Goal: Task Accomplishment & Management: Manage account settings

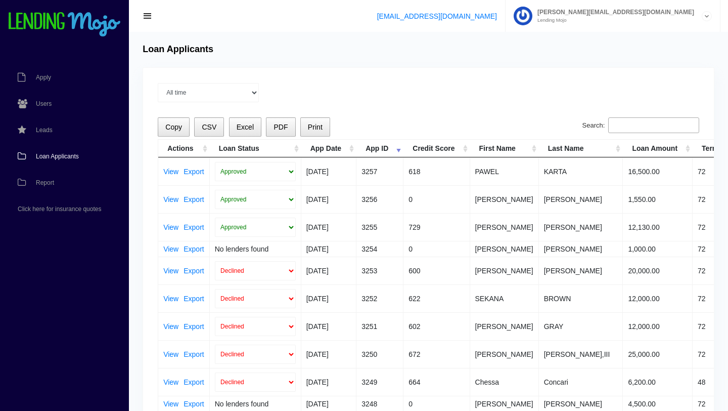
click at [59, 155] on span "Loan Applicants" at bounding box center [57, 156] width 43 height 6
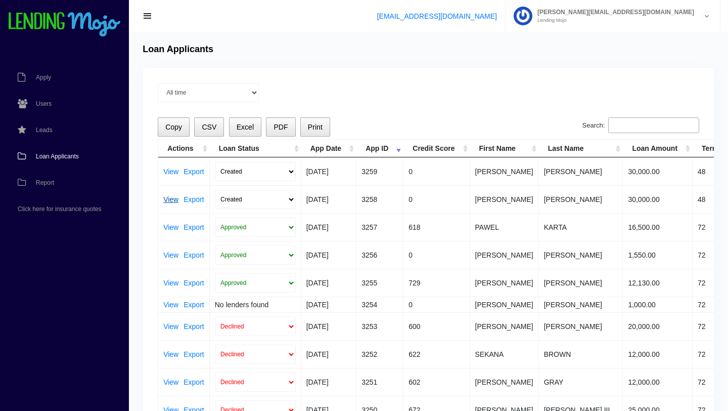
click at [172, 201] on link "View" at bounding box center [170, 199] width 15 height 7
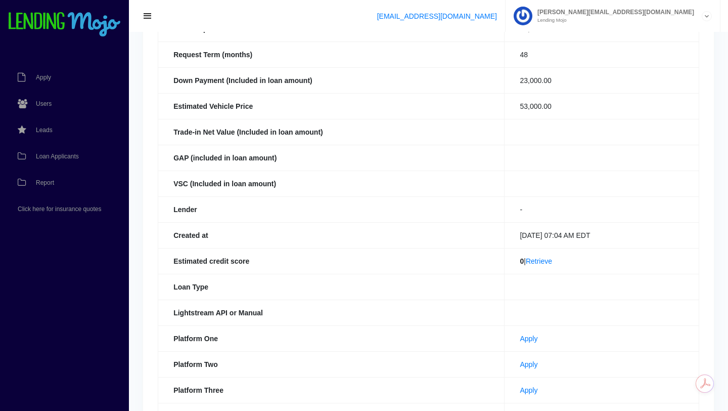
scroll to position [169, 0]
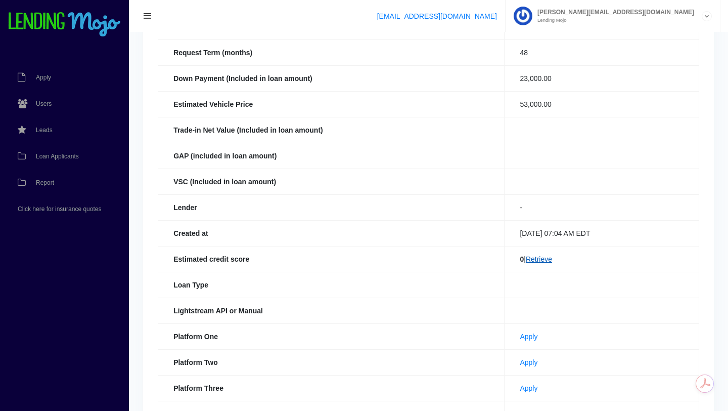
click at [536, 259] on link "Retrieve" at bounding box center [539, 259] width 26 height 8
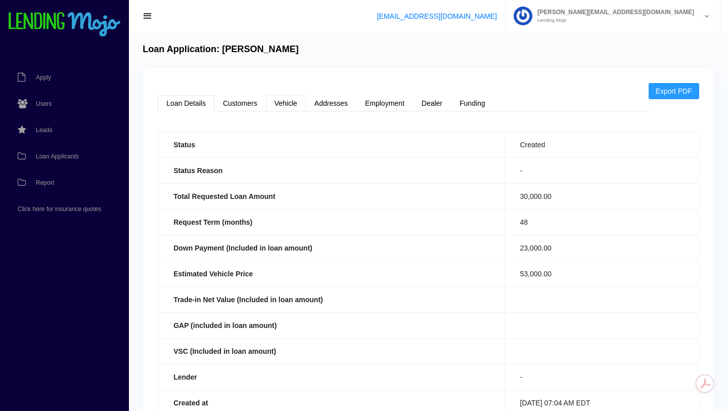
click at [288, 108] on link "Vehicle" at bounding box center [286, 103] width 40 height 16
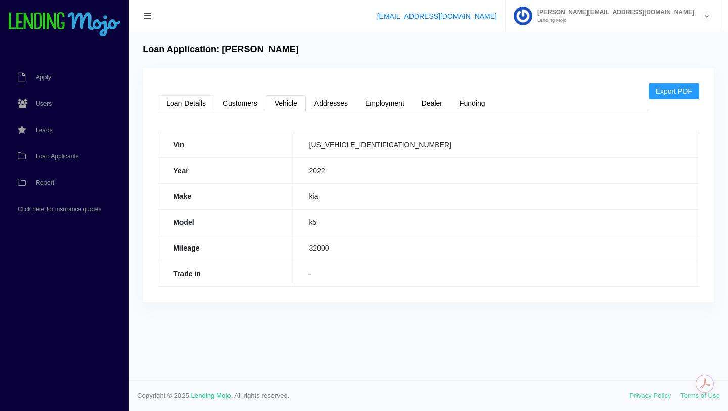
click at [188, 102] on link "Loan Details" at bounding box center [186, 103] width 57 height 16
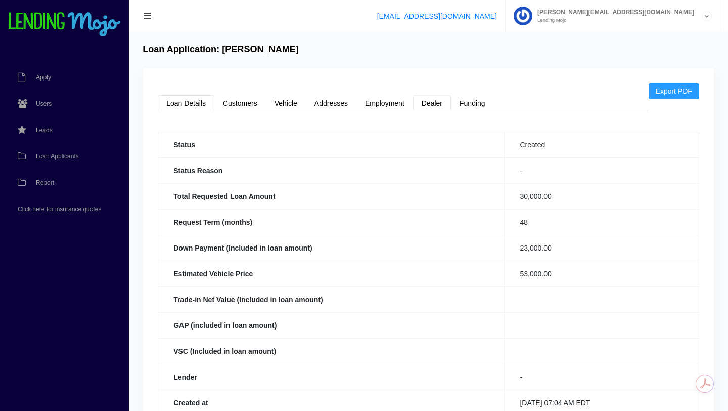
click at [434, 102] on link "Dealer" at bounding box center [432, 103] width 38 height 16
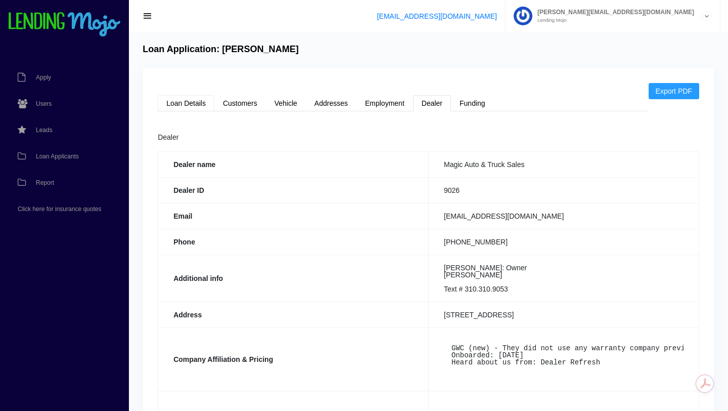
click at [190, 104] on link "Loan Details" at bounding box center [186, 103] width 57 height 16
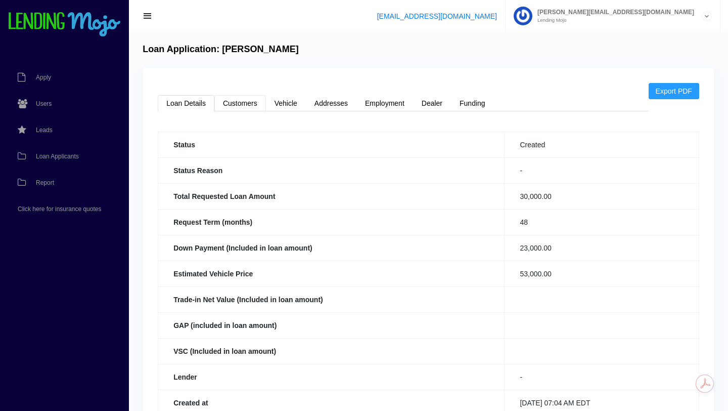
click at [245, 105] on link "Customers" at bounding box center [240, 103] width 52 height 16
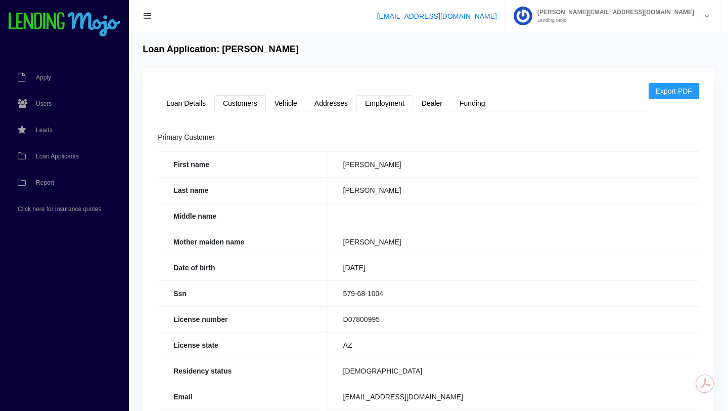
click at [387, 102] on link "Employment" at bounding box center [385, 103] width 57 height 16
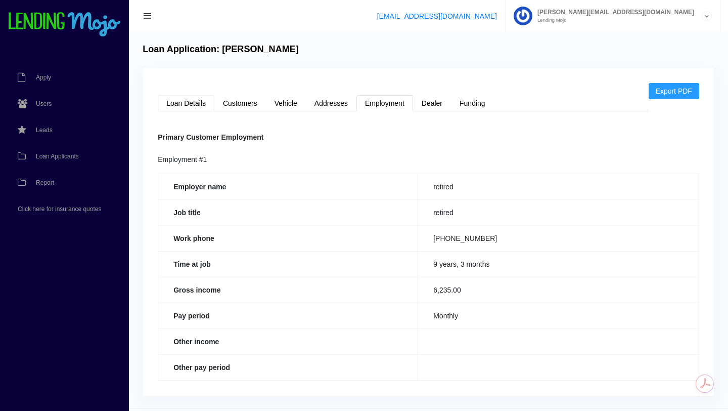
click at [190, 105] on link "Loan Details" at bounding box center [186, 103] width 57 height 16
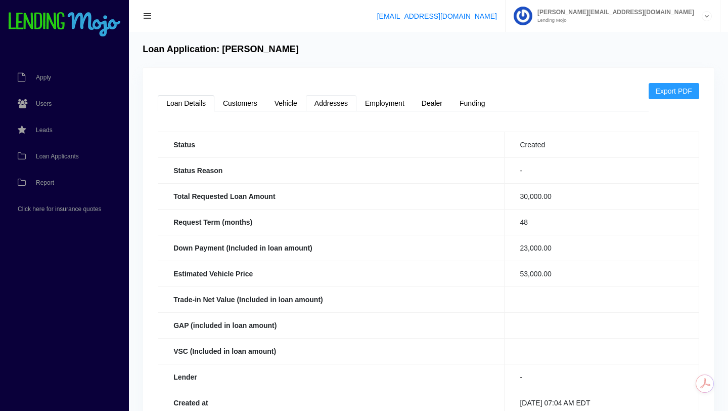
click at [330, 105] on link "Addresses" at bounding box center [331, 103] width 51 height 16
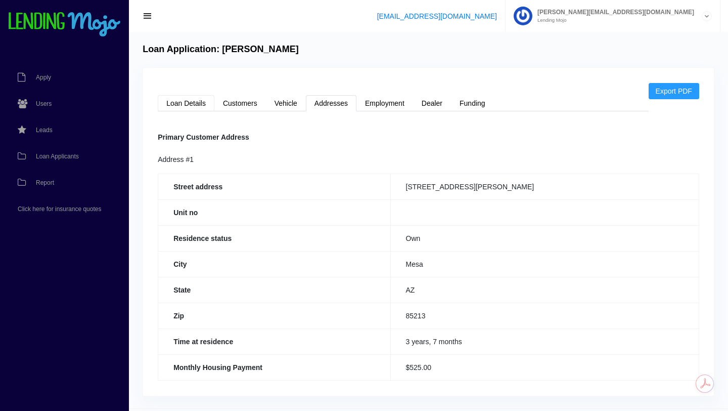
click at [181, 99] on link "Loan Details" at bounding box center [186, 103] width 57 height 16
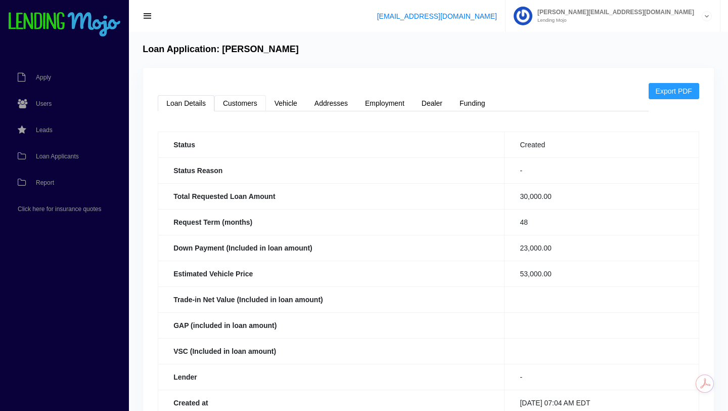
click at [244, 103] on link "Customers" at bounding box center [240, 103] width 52 height 16
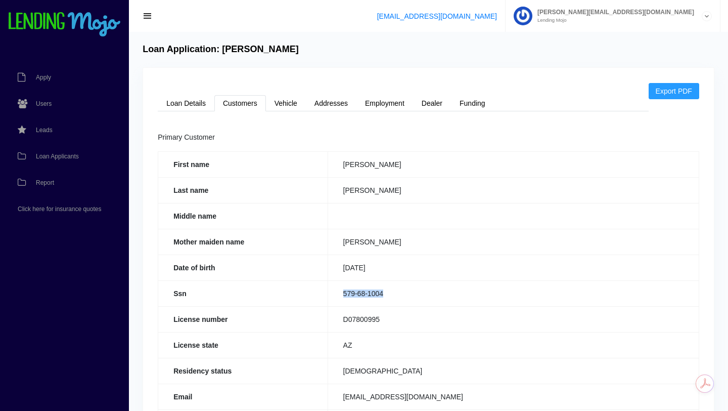
drag, startPoint x: 387, startPoint y: 293, endPoint x: 337, endPoint y: 292, distance: 50.1
click at [337, 292] on td "579-68-1004" at bounding box center [513, 293] width 371 height 26
copy td "579-68-1004"
click at [187, 103] on link "Loan Details" at bounding box center [186, 103] width 57 height 16
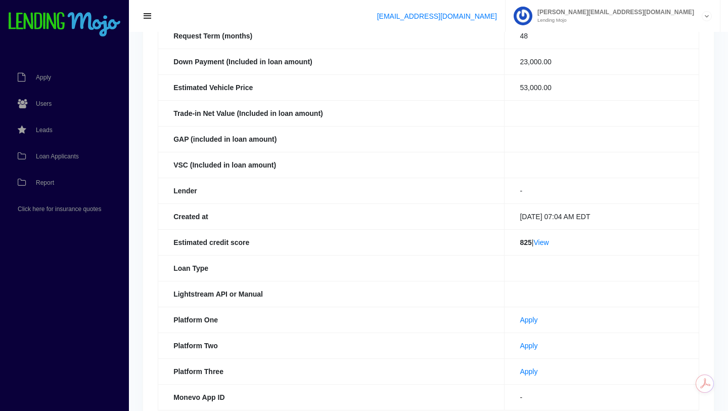
scroll to position [194, 0]
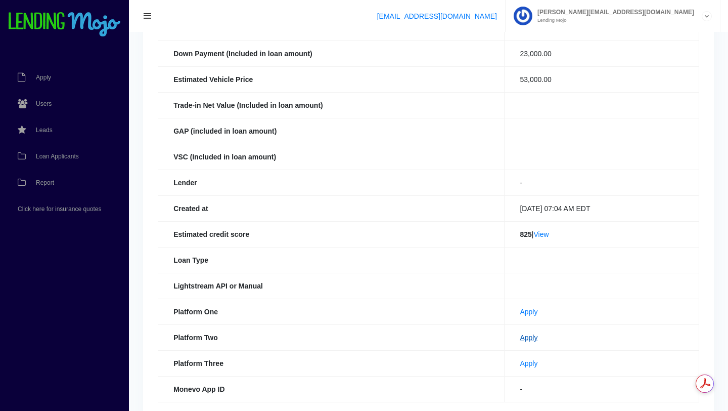
click at [520, 340] on link "Apply" at bounding box center [529, 337] width 18 height 8
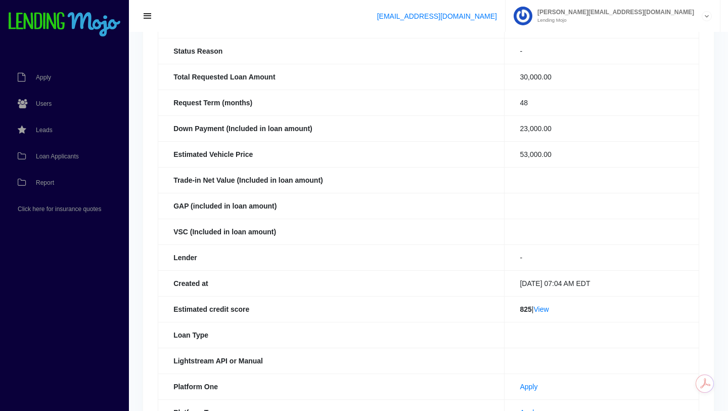
scroll to position [0, 0]
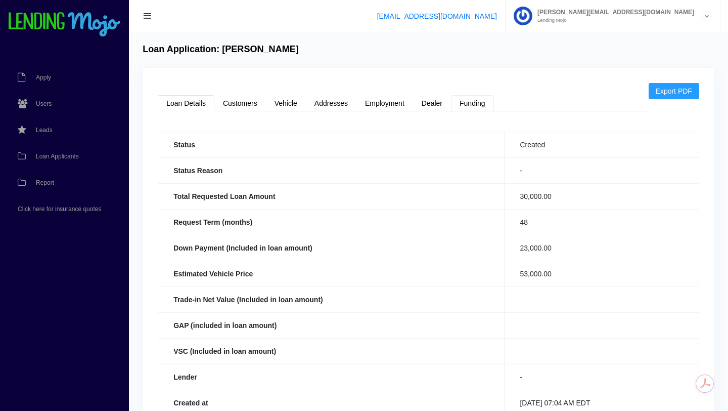
click at [472, 104] on link "Funding" at bounding box center [472, 103] width 43 height 16
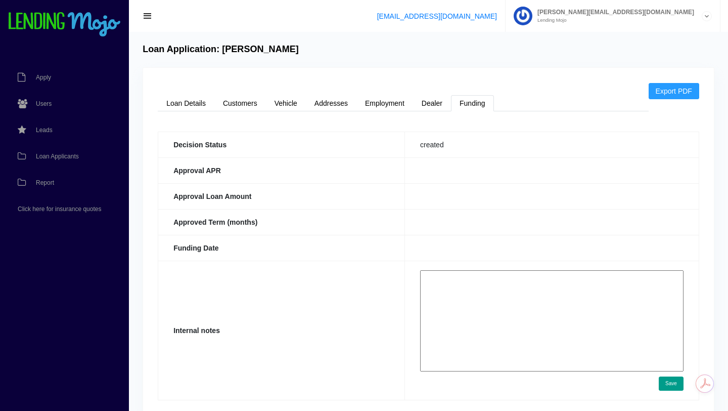
click at [472, 290] on textarea at bounding box center [552, 320] width 264 height 101
paste textarea "[URL][DOMAIN_NAME]"
type textarea "[URL][DOMAIN_NAME]"
click at [668, 382] on button "Save" at bounding box center [671, 383] width 25 height 14
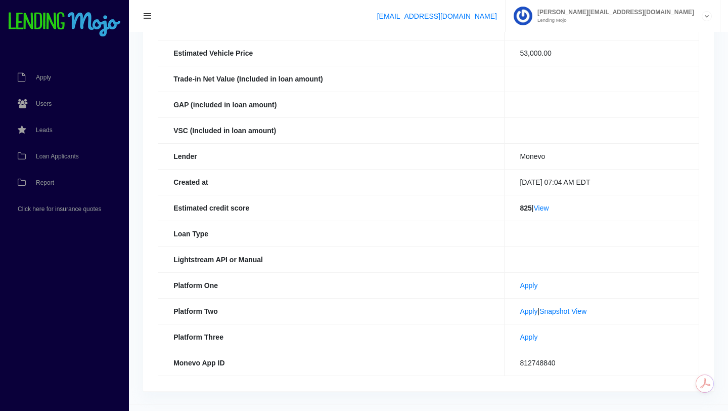
scroll to position [276, 0]
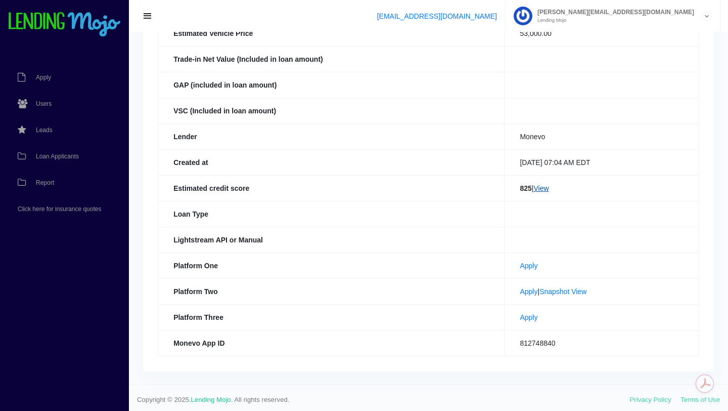
click at [538, 188] on link "View" at bounding box center [541, 188] width 15 height 8
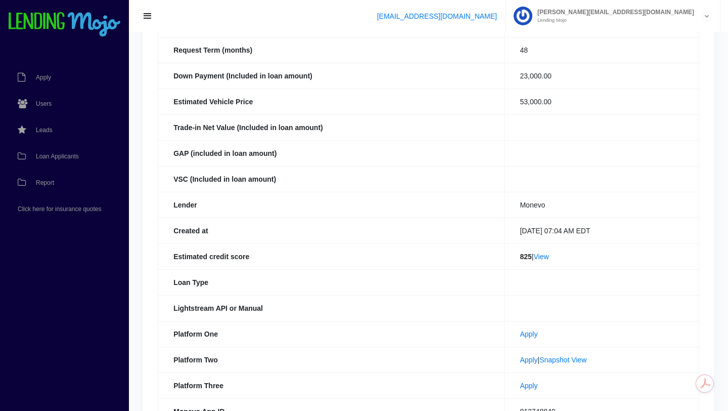
scroll to position [0, 0]
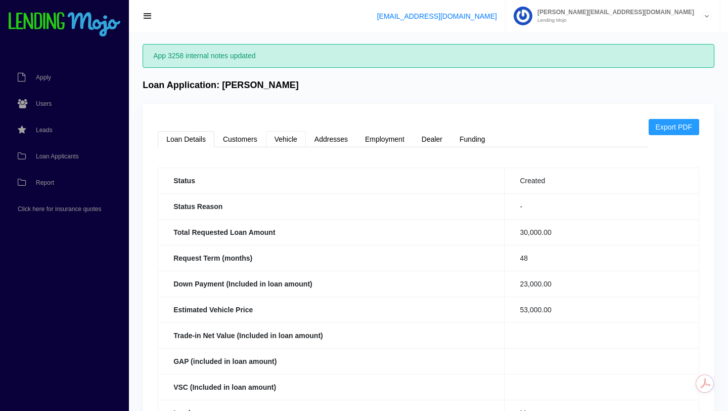
click at [284, 136] on link "Vehicle" at bounding box center [286, 139] width 40 height 16
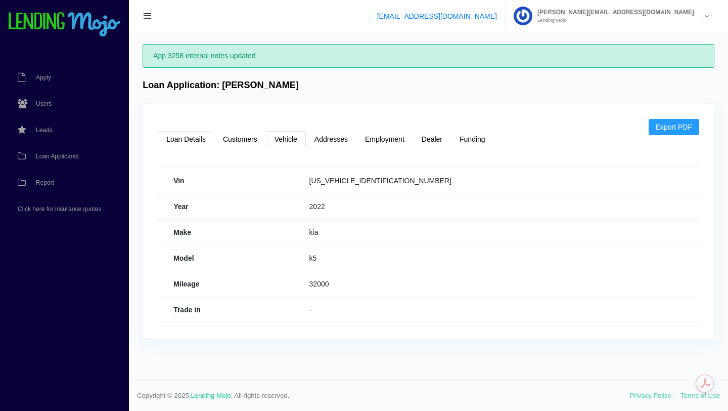
click at [181, 139] on link "Loan Details" at bounding box center [186, 139] width 57 height 16
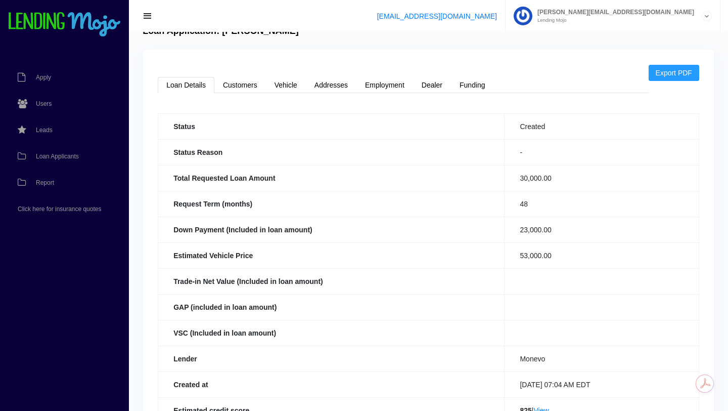
scroll to position [54, 0]
click at [258, 92] on link "Customers" at bounding box center [240, 85] width 52 height 16
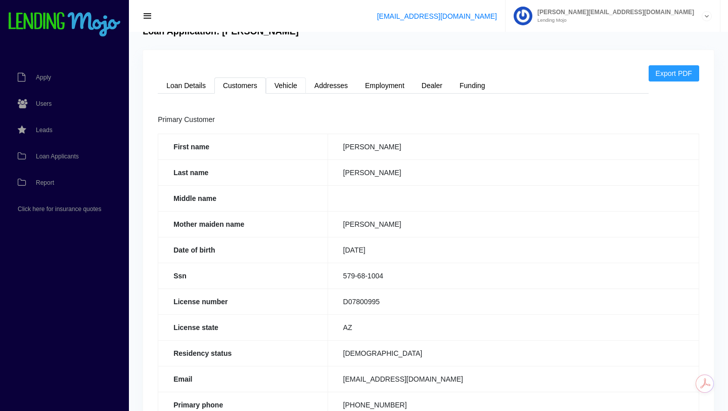
click at [290, 85] on link "Vehicle" at bounding box center [286, 85] width 40 height 16
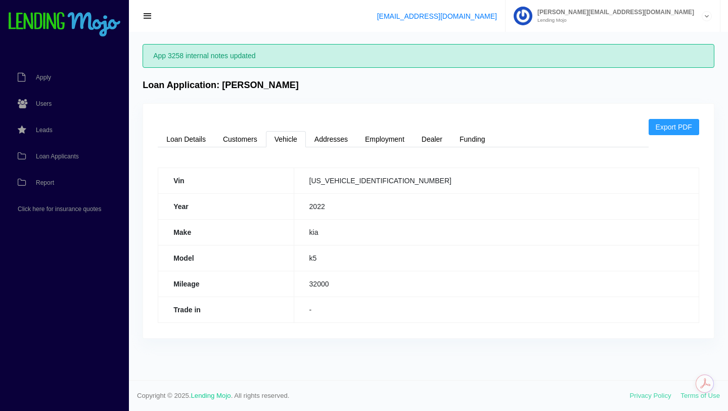
scroll to position [0, 0]
click at [237, 140] on link "Customers" at bounding box center [240, 139] width 52 height 16
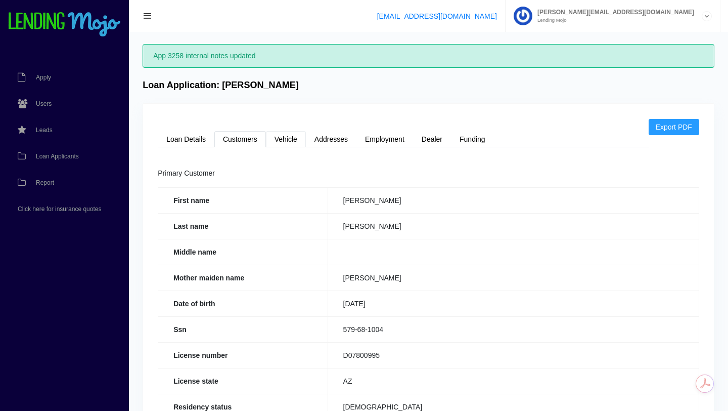
click at [294, 140] on link "Vehicle" at bounding box center [286, 139] width 40 height 16
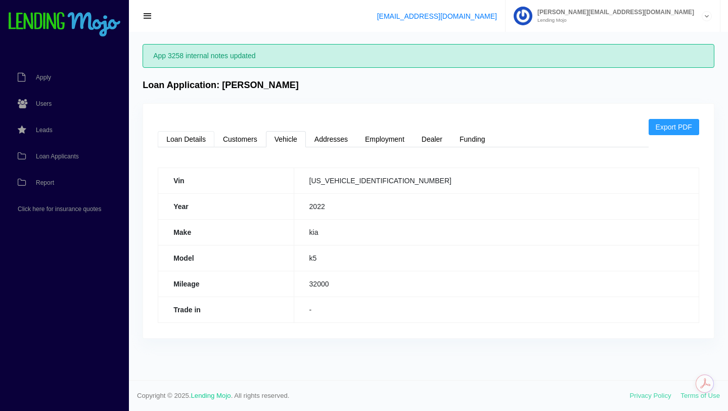
click at [190, 138] on link "Loan Details" at bounding box center [186, 139] width 57 height 16
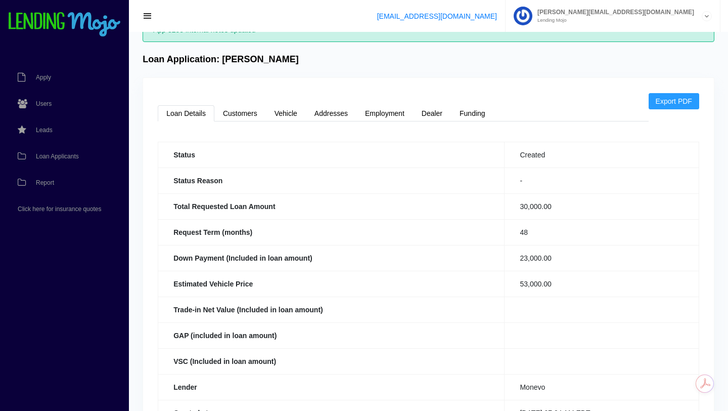
scroll to position [33, 0]
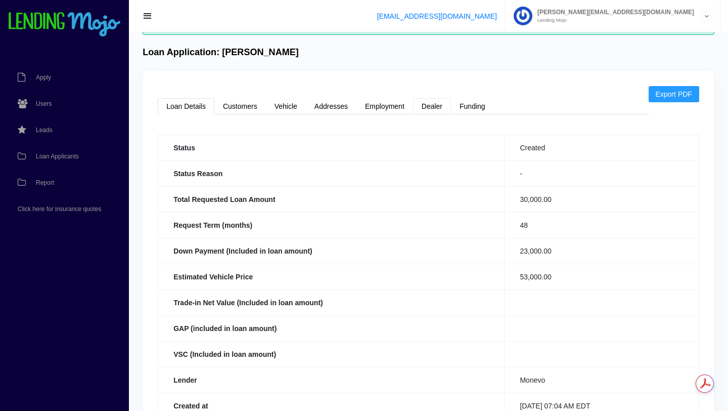
click at [433, 112] on link "Dealer" at bounding box center [432, 106] width 38 height 16
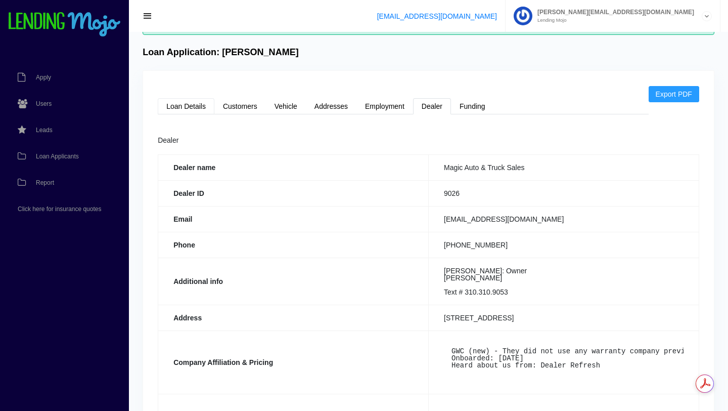
click at [188, 106] on link "Loan Details" at bounding box center [186, 106] width 57 height 16
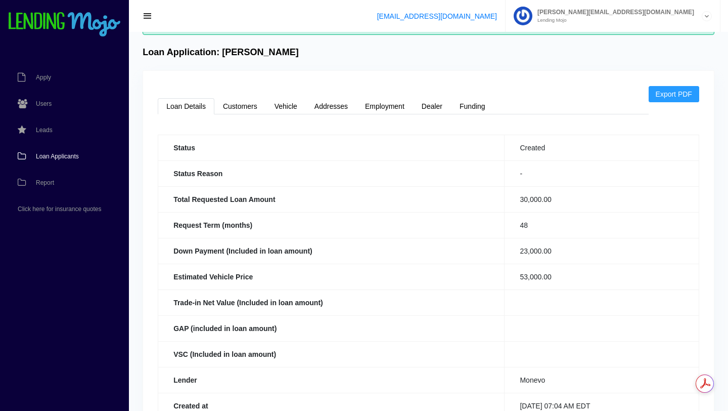
click at [65, 158] on span "Loan Applicants" at bounding box center [57, 156] width 43 height 6
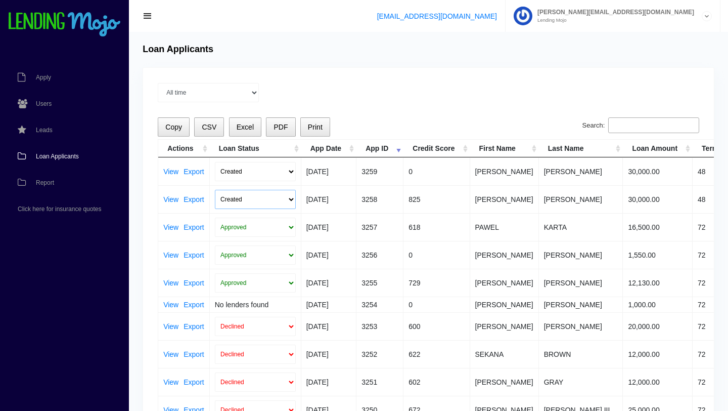
click at [291, 201] on select "Created Submitted" at bounding box center [255, 199] width 81 height 19
select select "submitted"
click at [215, 190] on select "Created Submitted" at bounding box center [255, 199] width 81 height 19
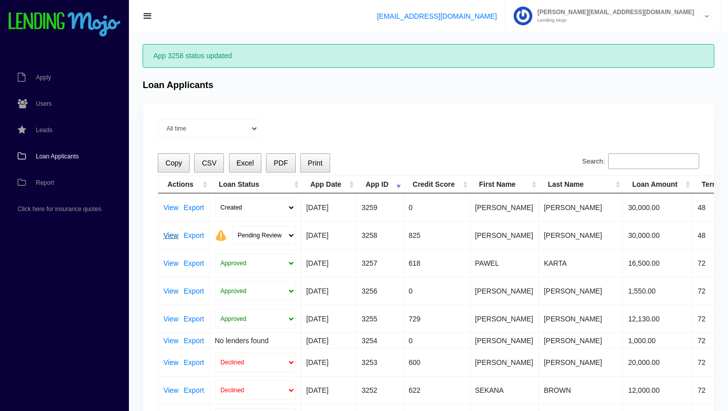
click at [174, 236] on link "View" at bounding box center [170, 235] width 15 height 7
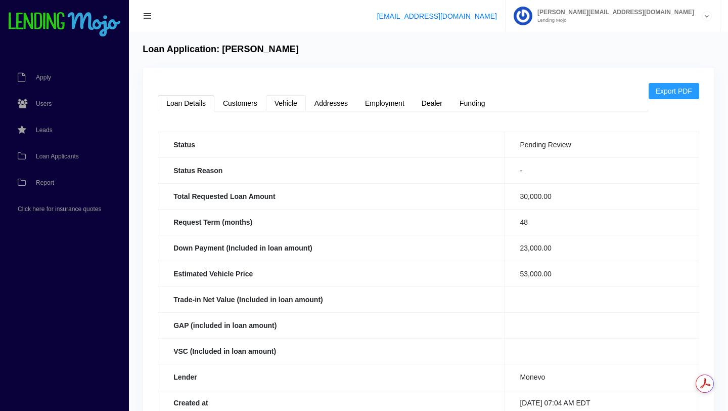
click at [288, 108] on link "Vehicle" at bounding box center [286, 103] width 40 height 16
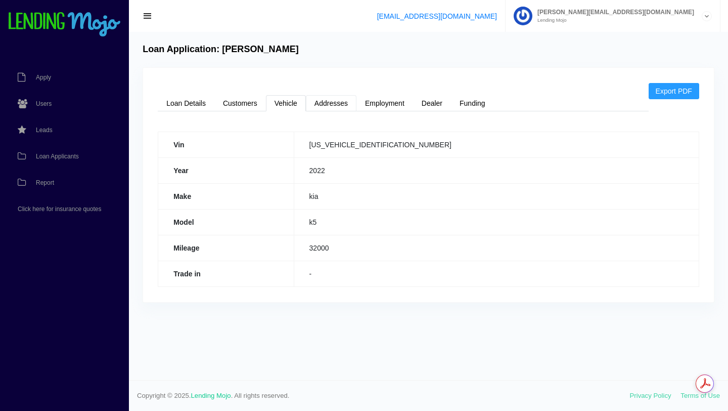
click at [333, 102] on link "Addresses" at bounding box center [331, 103] width 51 height 16
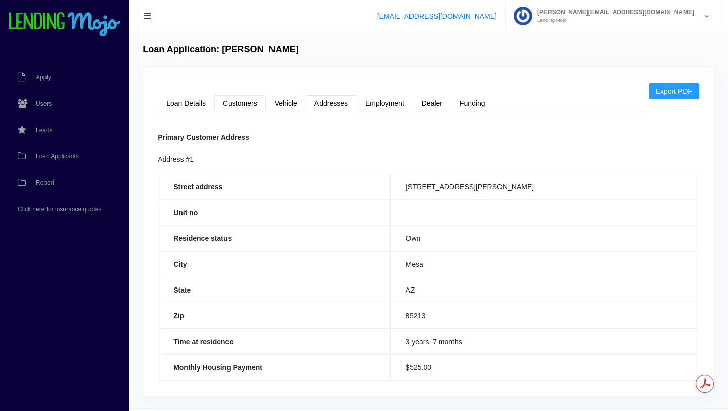
click at [249, 103] on link "Customers" at bounding box center [240, 103] width 52 height 16
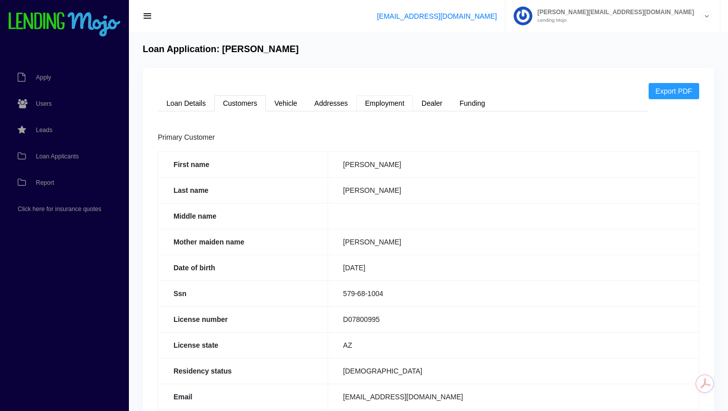
click at [385, 105] on link "Employment" at bounding box center [385, 103] width 57 height 16
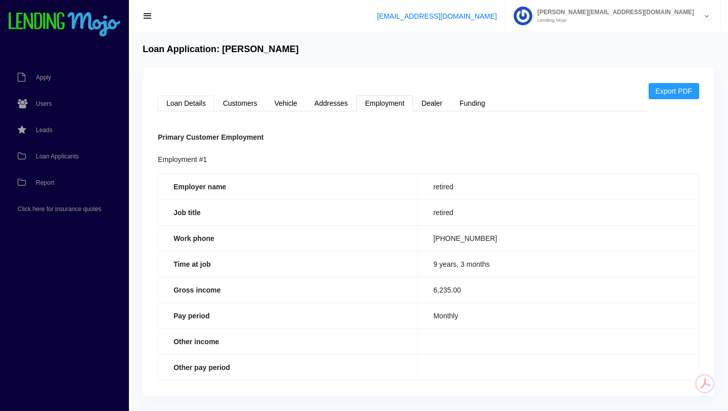
click at [178, 107] on link "Loan Details" at bounding box center [186, 103] width 57 height 16
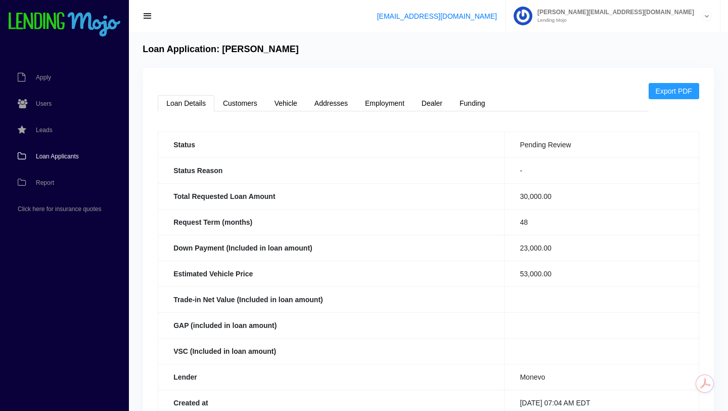
click at [60, 157] on span "Loan Applicants" at bounding box center [57, 156] width 43 height 6
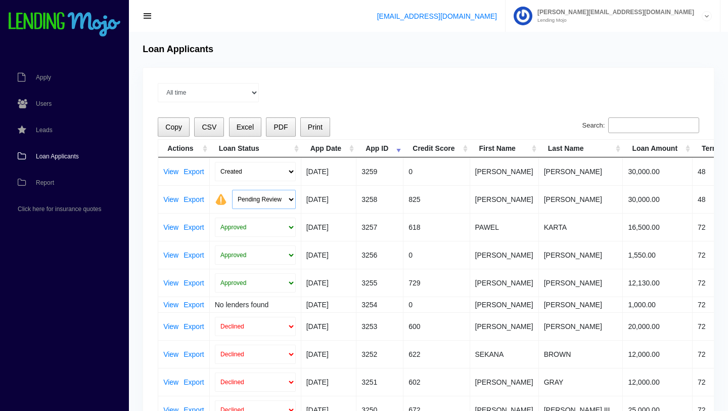
click at [292, 200] on select "Pending Review Approve Decline Unqualified" at bounding box center [264, 199] width 64 height 19
select select "approved"
click at [232, 190] on select "Pending Review Approve Decline Unqualified" at bounding box center [264, 199] width 64 height 19
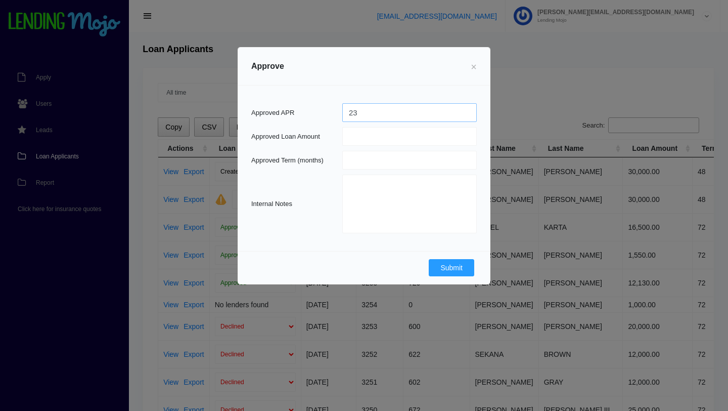
type input "23"
click at [387, 136] on input "number" at bounding box center [409, 136] width 135 height 19
type input "24000"
click at [374, 156] on input "number" at bounding box center [409, 160] width 135 height 19
type input "60"
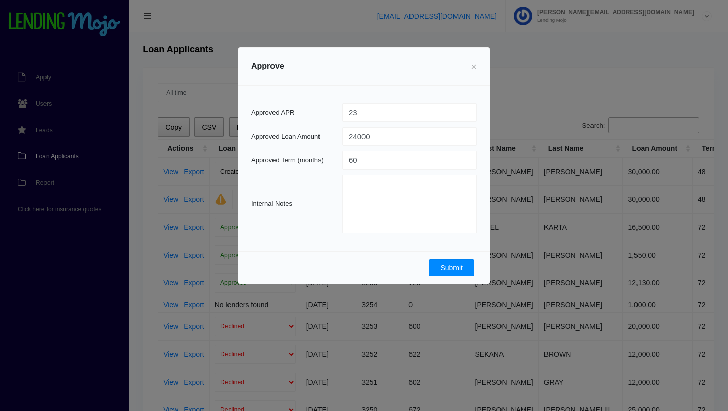
click at [450, 270] on button "Submit" at bounding box center [452, 267] width 46 height 17
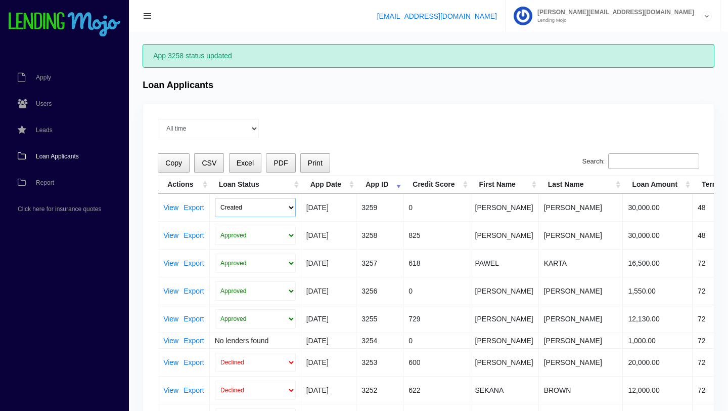
click at [291, 207] on select "Created Submitted" at bounding box center [255, 207] width 81 height 19
select select "submitted"
click at [215, 198] on select "Created Submitted" at bounding box center [255, 207] width 81 height 19
click at [174, 207] on link "View" at bounding box center [170, 207] width 15 height 7
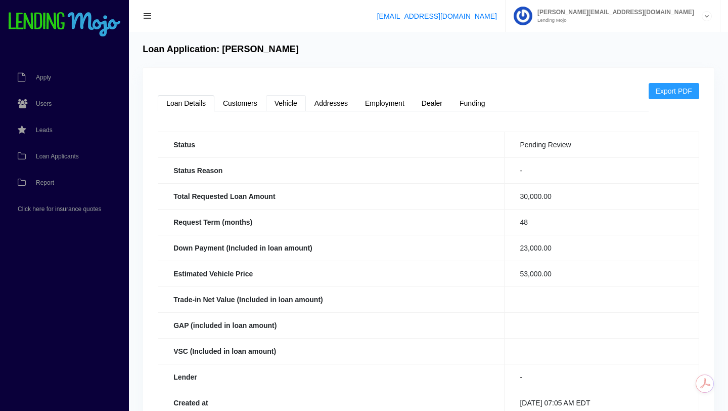
click at [291, 104] on link "Vehicle" at bounding box center [286, 103] width 40 height 16
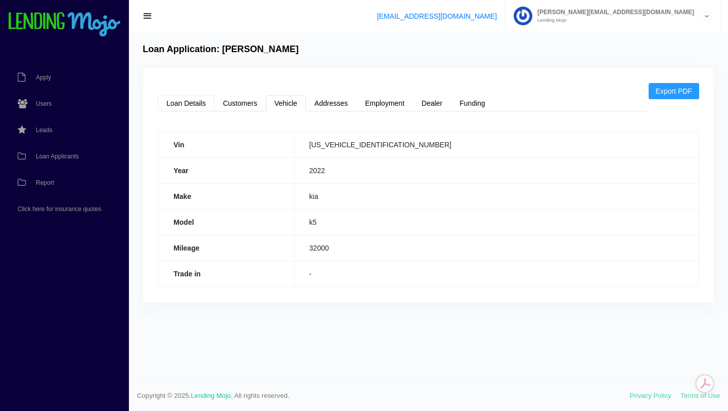
click at [191, 105] on link "Loan Details" at bounding box center [186, 103] width 57 height 16
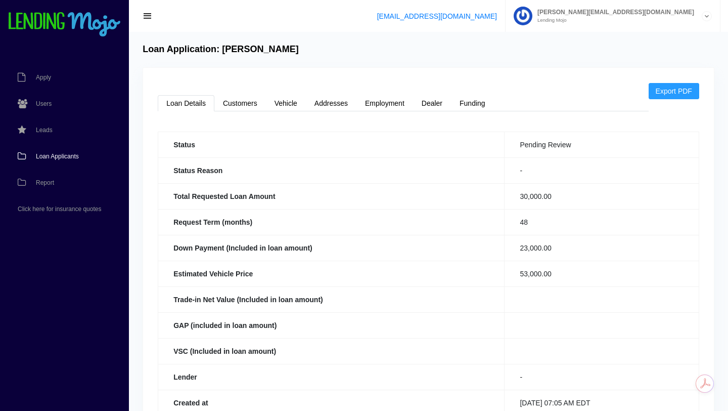
click at [69, 154] on span "Loan Applicants" at bounding box center [57, 156] width 43 height 6
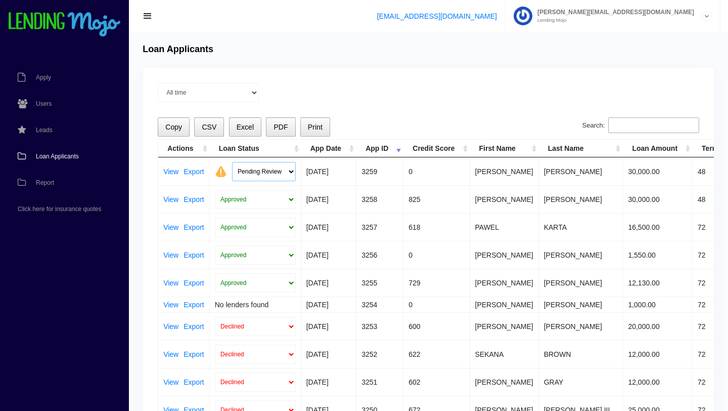
click at [290, 172] on select "Pending Review Approve Decline Unqualified" at bounding box center [264, 171] width 64 height 19
select select "declined"
click at [232, 162] on select "Pending Review Approve Decline Unqualified" at bounding box center [264, 171] width 64 height 19
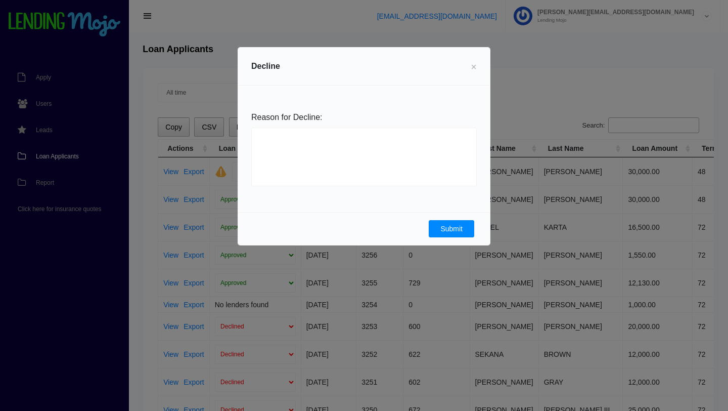
click at [449, 220] on button "Submit" at bounding box center [452, 228] width 46 height 17
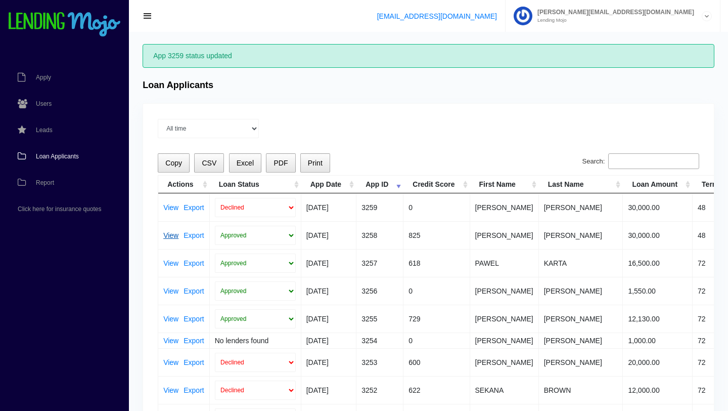
click at [170, 234] on link "View" at bounding box center [170, 235] width 15 height 7
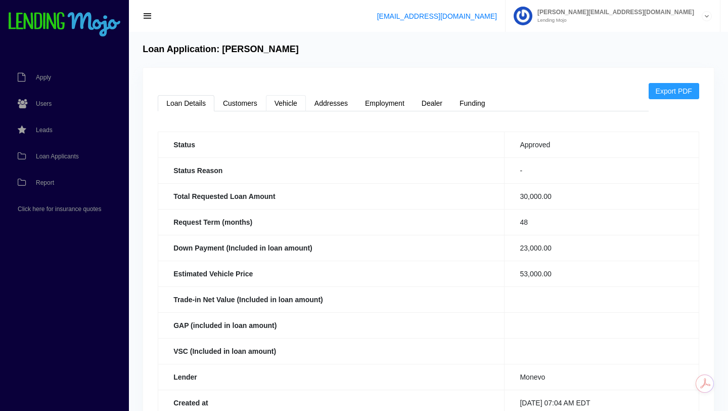
click at [291, 107] on link "Vehicle" at bounding box center [286, 103] width 40 height 16
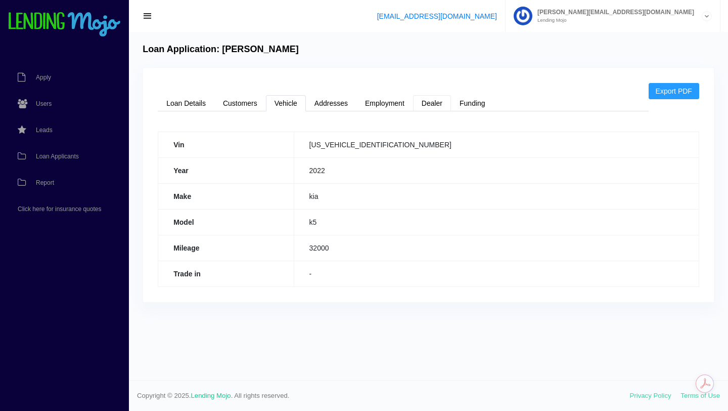
click at [432, 100] on link "Dealer" at bounding box center [432, 103] width 38 height 16
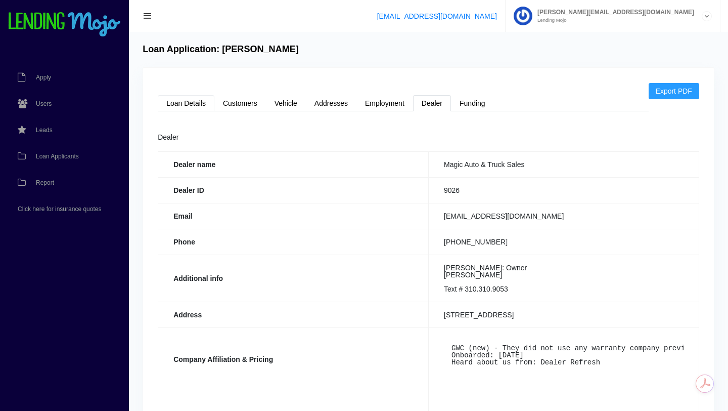
click at [194, 104] on link "Loan Details" at bounding box center [186, 103] width 57 height 16
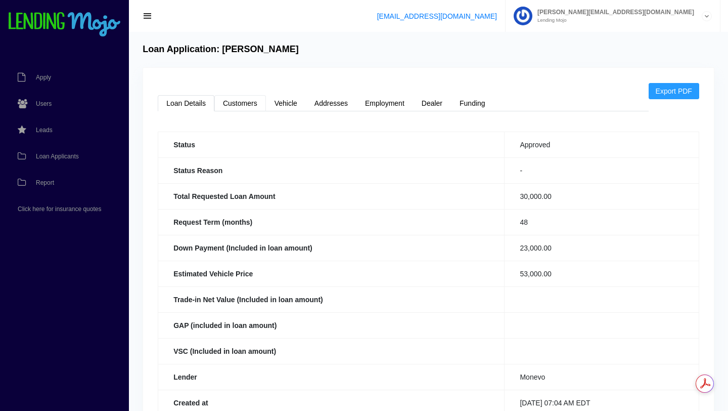
click at [243, 105] on link "Customers" at bounding box center [240, 103] width 52 height 16
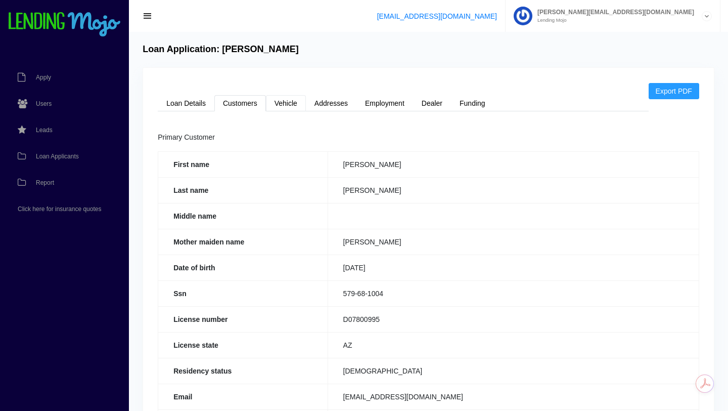
click at [284, 106] on link "Vehicle" at bounding box center [286, 103] width 40 height 16
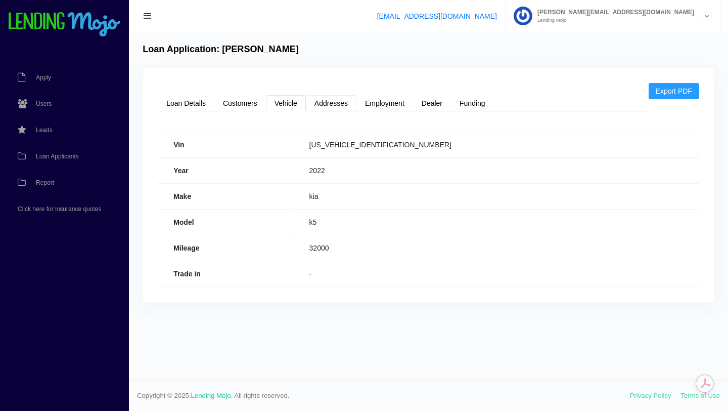
click at [338, 104] on link "Addresses" at bounding box center [331, 103] width 51 height 16
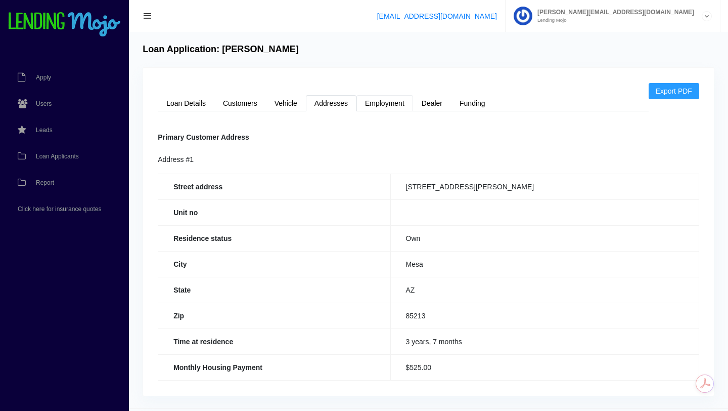
click at [392, 109] on link "Employment" at bounding box center [385, 103] width 57 height 16
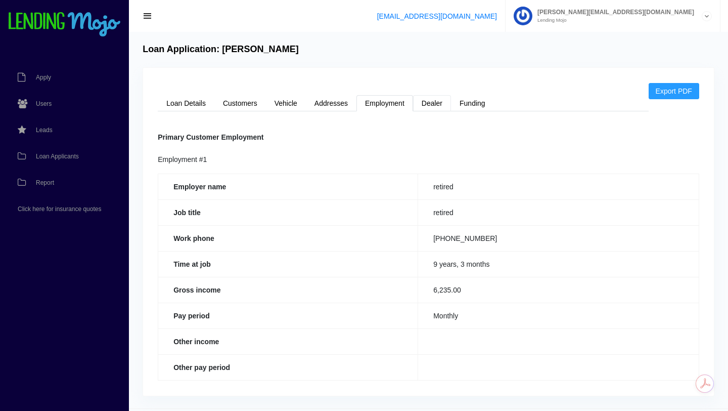
click at [442, 106] on link "Dealer" at bounding box center [432, 103] width 38 height 16
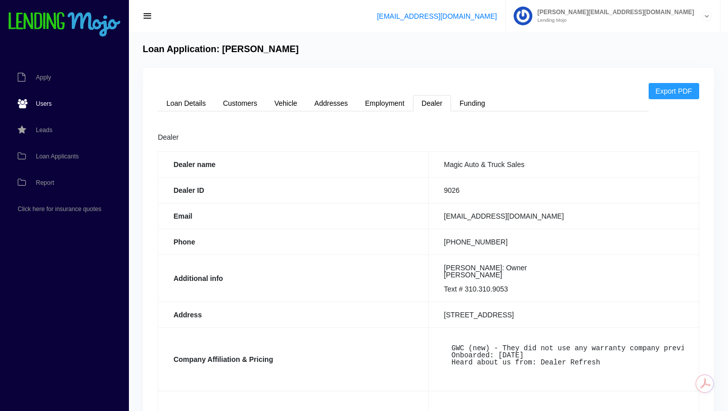
click at [45, 106] on span "Users" at bounding box center [44, 104] width 16 height 6
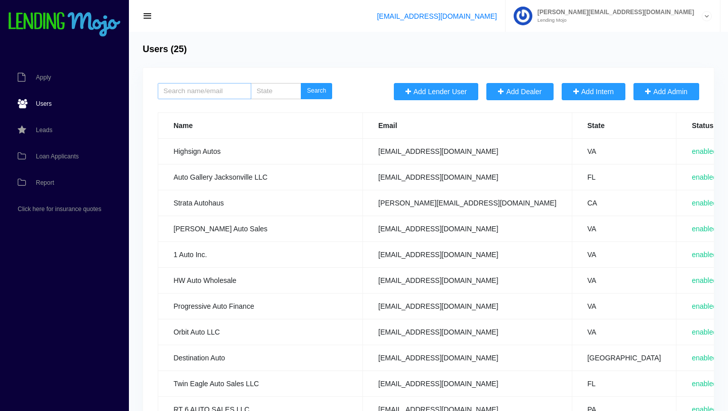
click at [194, 95] on input "search" at bounding box center [205, 91] width 94 height 16
type input "magic city"
click at [317, 92] on button "Search" at bounding box center [316, 91] width 31 height 16
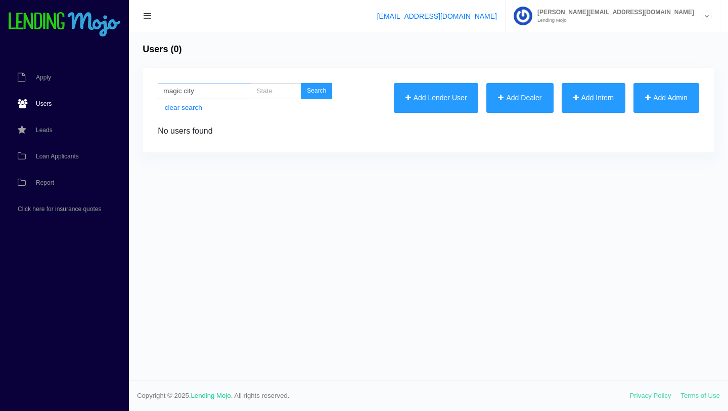
click at [200, 94] on input "magic city" at bounding box center [205, 91] width 94 height 16
type input "magic"
click at [316, 91] on button "Search" at bounding box center [316, 91] width 31 height 16
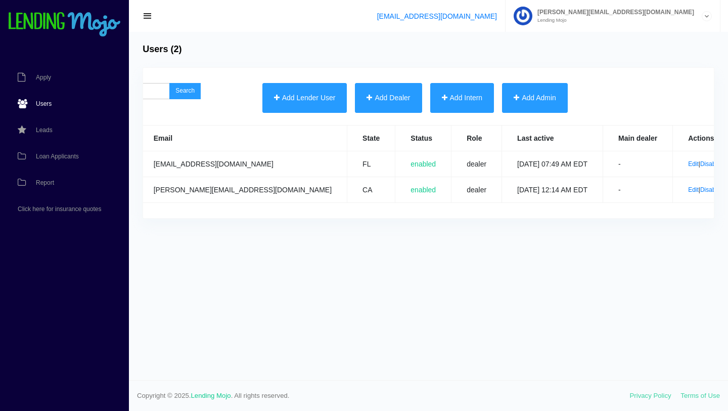
scroll to position [0, 139]
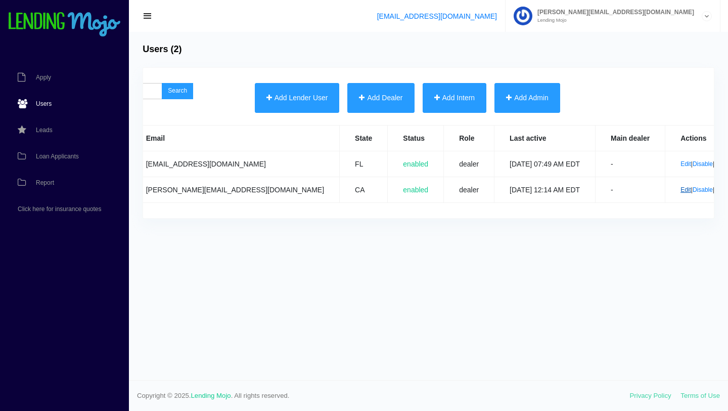
click at [681, 192] on link "Edit" at bounding box center [686, 189] width 11 height 7
click at [681, 164] on link "Edit" at bounding box center [686, 163] width 11 height 7
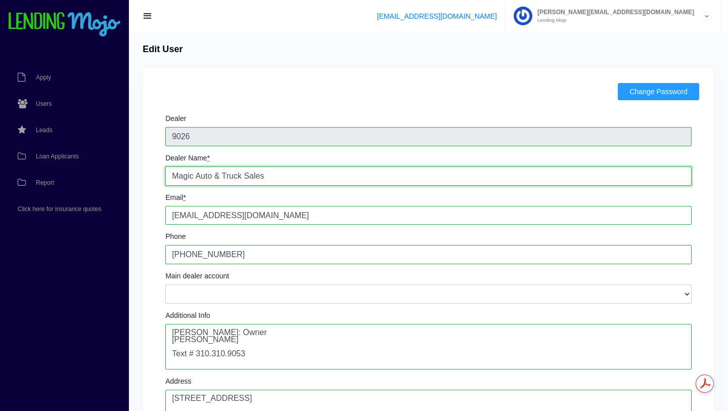
click at [267, 178] on input "Magic Auto & Truck Sales" at bounding box center [428, 175] width 527 height 19
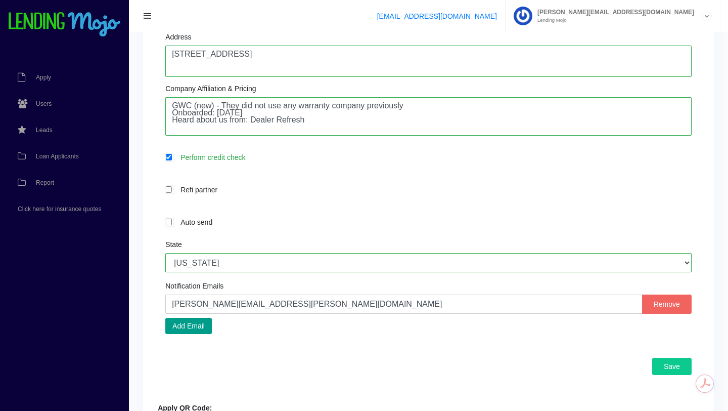
scroll to position [377, 0]
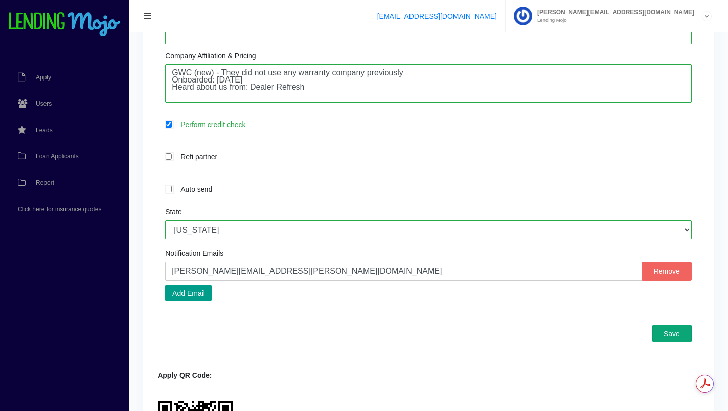
type input "Magic City Motor"
click at [671, 329] on button "Save" at bounding box center [672, 333] width 39 height 17
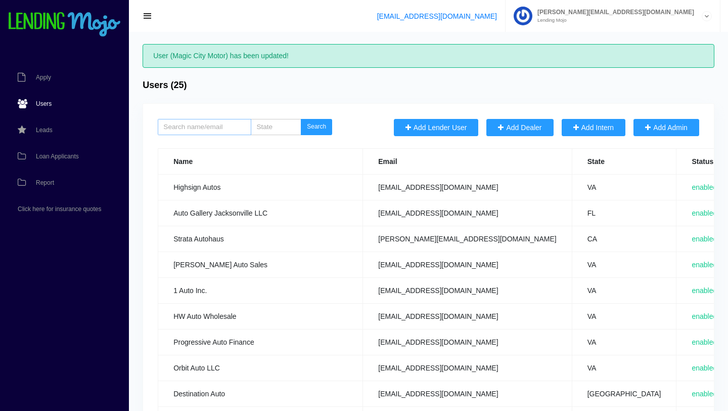
click at [199, 123] on input "search" at bounding box center [205, 127] width 94 height 16
type input "magic"
click at [301, 119] on button "Search" at bounding box center [316, 127] width 31 height 16
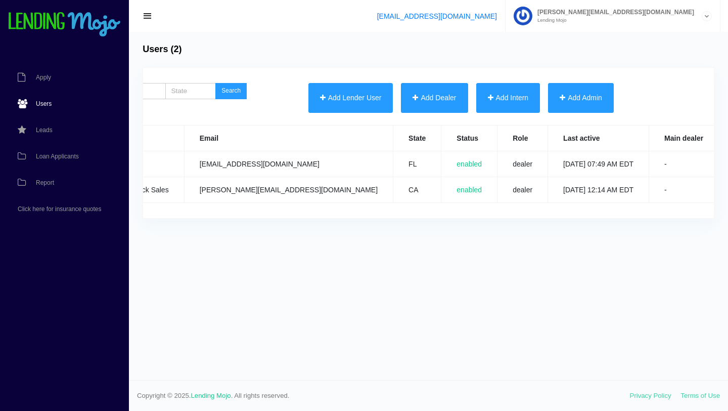
scroll to position [0, 110]
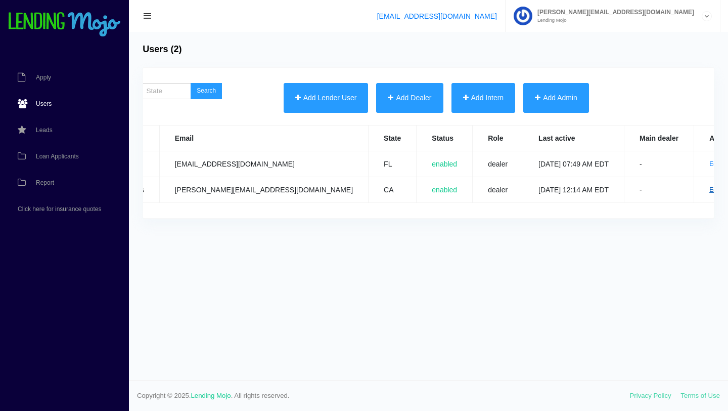
click at [710, 191] on link "Edit" at bounding box center [715, 189] width 11 height 7
click at [710, 190] on link "Edit" at bounding box center [715, 189] width 11 height 7
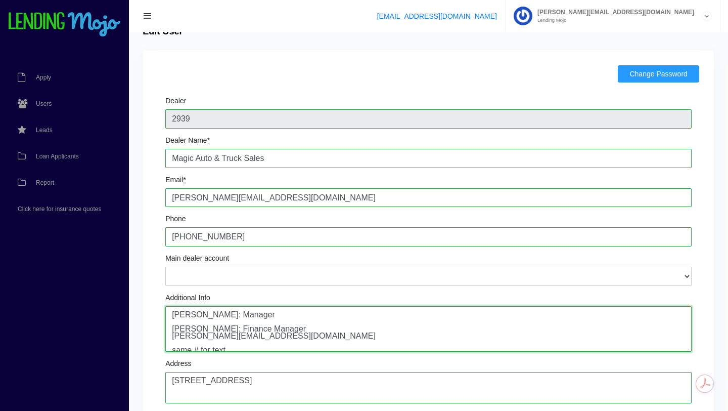
drag, startPoint x: 266, startPoint y: 339, endPoint x: 172, endPoint y: 342, distance: 93.6
click at [172, 342] on textarea "[PERSON_NAME]: Manager [PERSON_NAME]: Finance Manager [PERSON_NAME][EMAIL_ADDRE…" at bounding box center [428, 329] width 527 height 46
click at [363, 315] on textarea "[PERSON_NAME]: Manager [PERSON_NAME]: Finance Manager [PERSON_NAME][EMAIL_ADDRE…" at bounding box center [428, 329] width 527 height 46
